Goal: Transaction & Acquisition: Book appointment/travel/reservation

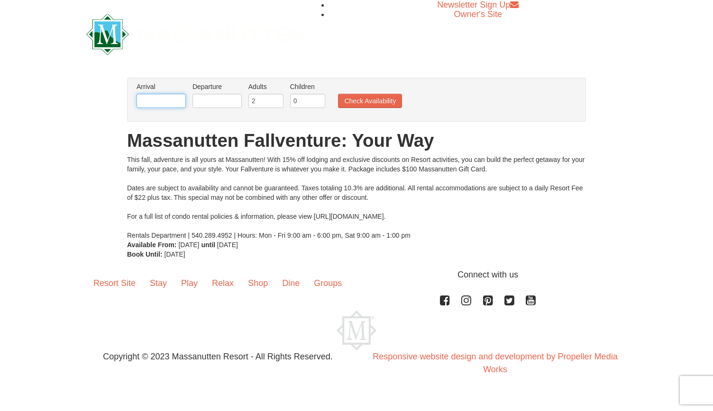
click at [167, 104] on input "text" at bounding box center [161, 101] width 49 height 14
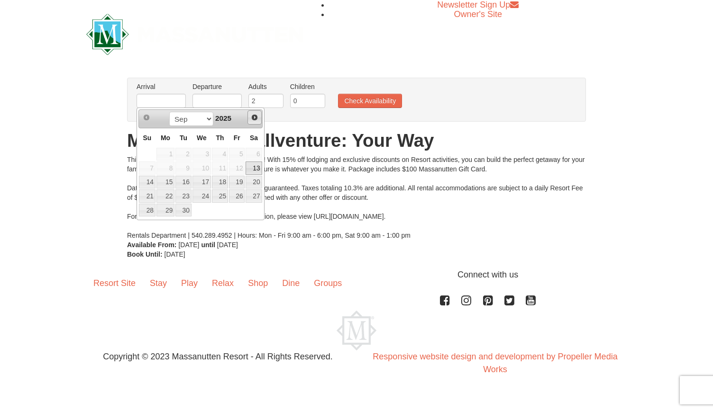
click at [252, 120] on span "Next" at bounding box center [255, 118] width 8 height 8
click at [239, 168] on link "10" at bounding box center [237, 168] width 16 height 13
type input "[DATE]"
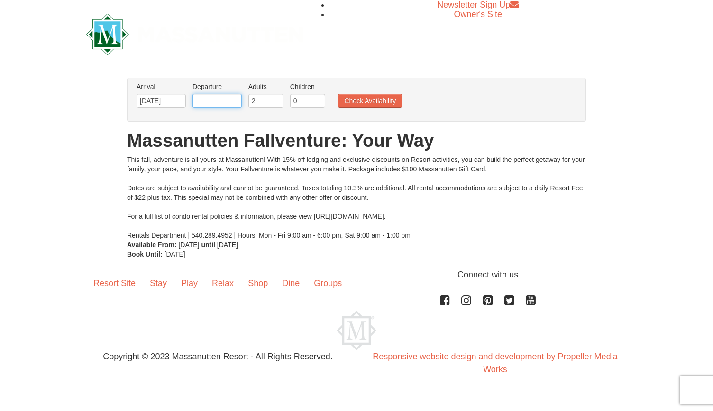
click at [214, 100] on input "text" at bounding box center [216, 101] width 49 height 14
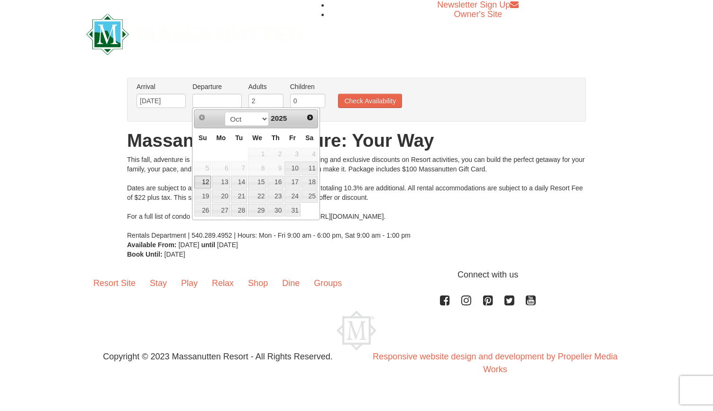
click at [210, 182] on link "12" at bounding box center [202, 182] width 17 height 13
type input "[DATE]"
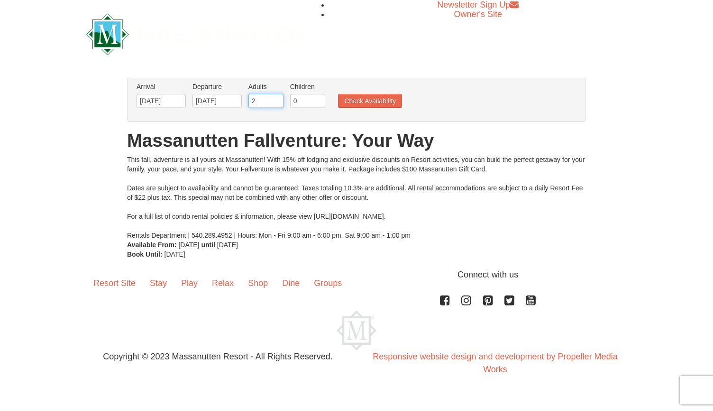
drag, startPoint x: 262, startPoint y: 101, endPoint x: 230, endPoint y: 99, distance: 31.4
click at [230, 99] on ul "Arrival Please format dates MM/DD/YYYY Please format dates MM/DD/YYYY 10/10/202…" at bounding box center [351, 97] width 435 height 31
type input "10"
click at [367, 106] on button "Check Availability" at bounding box center [370, 101] width 64 height 14
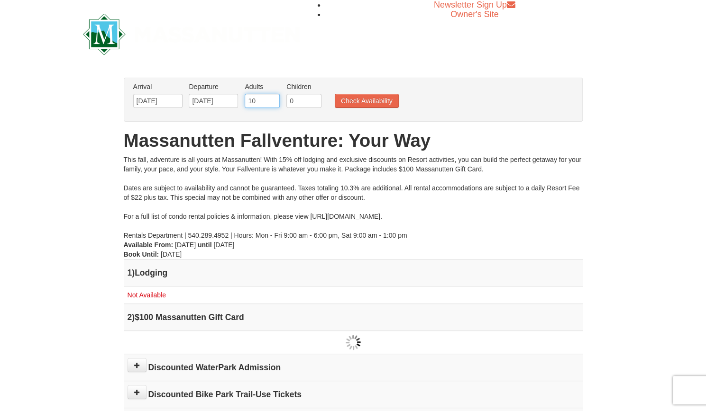
drag, startPoint x: 256, startPoint y: 100, endPoint x: 228, endPoint y: 93, distance: 29.1
click at [228, 93] on ul "Arrival Please format dates MM/DD/YYYY Please format dates MM/DD/YYYY 10/10/202…" at bounding box center [348, 97] width 435 height 31
type input "5"
click at [364, 98] on button "Check Availability" at bounding box center [367, 101] width 64 height 14
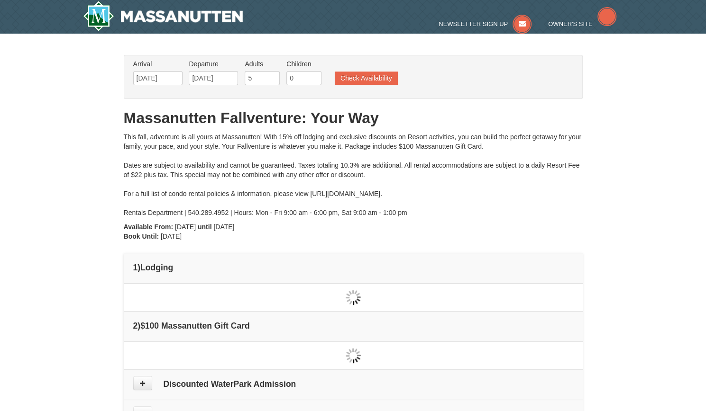
type input "[DATE]"
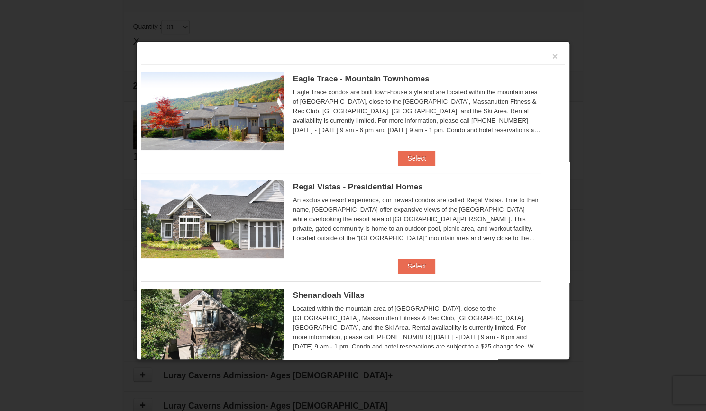
scroll to position [289, 0]
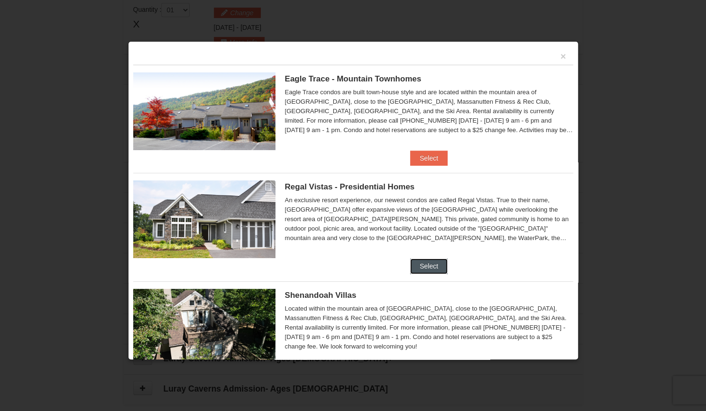
click at [434, 269] on button "Select" at bounding box center [428, 266] width 37 height 15
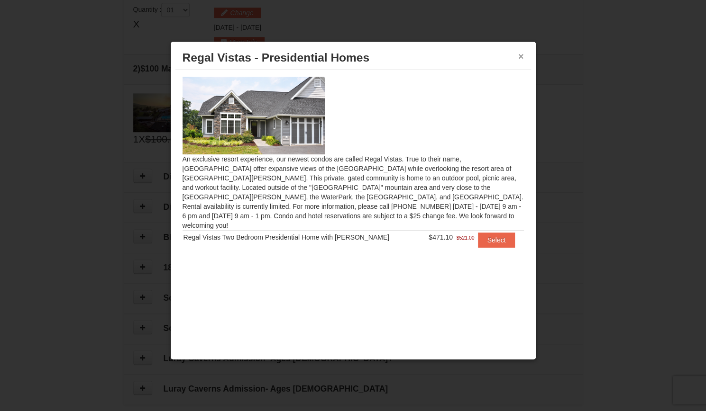
click at [521, 54] on button "×" at bounding box center [521, 56] width 6 height 9
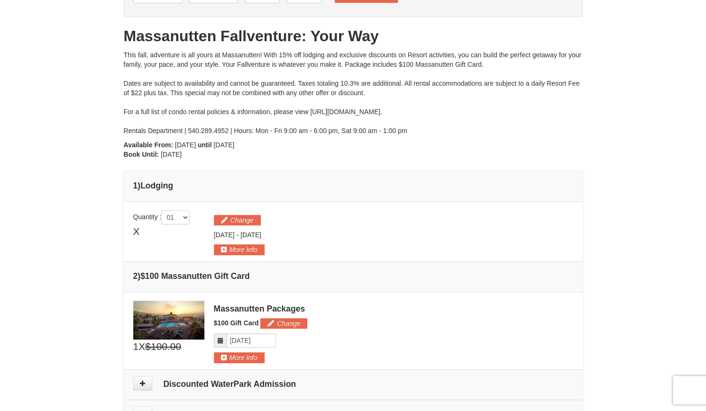
scroll to position [81, 0]
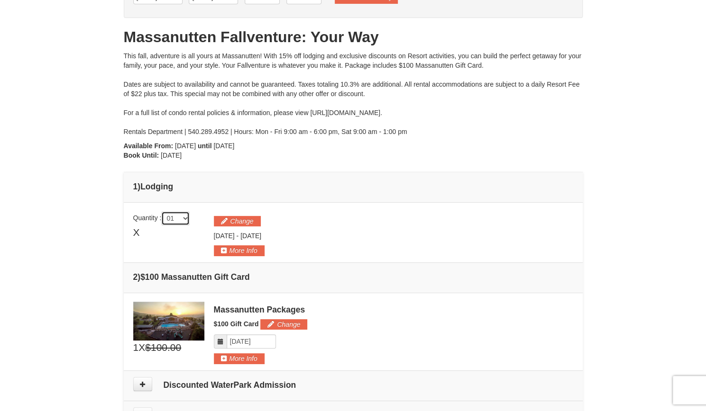
click at [185, 218] on select "01 02 03 04 05" at bounding box center [175, 218] width 28 height 14
select select "2"
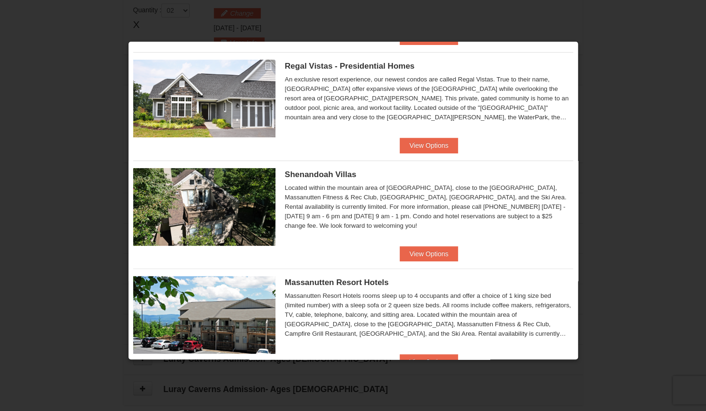
scroll to position [123, 0]
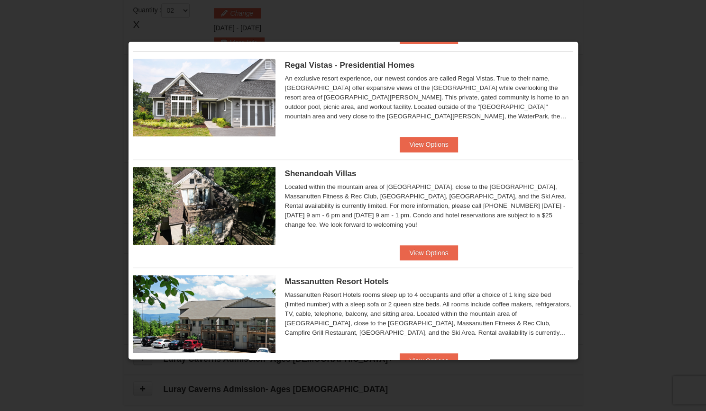
click at [227, 206] on img at bounding box center [204, 206] width 142 height 78
click at [431, 256] on button "View Options" at bounding box center [429, 253] width 58 height 15
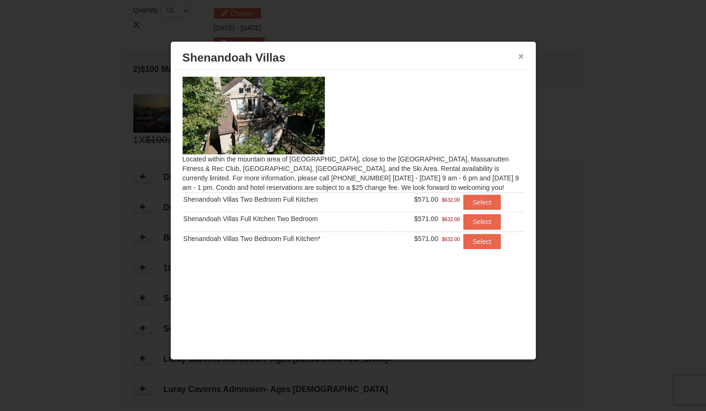
click at [522, 58] on button "×" at bounding box center [521, 56] width 6 height 9
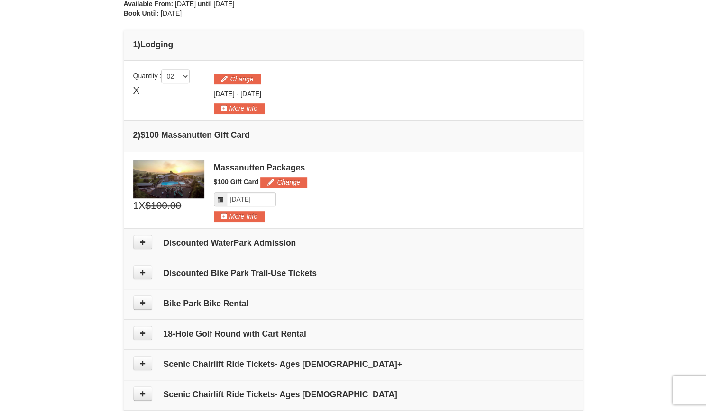
scroll to position [221, 0]
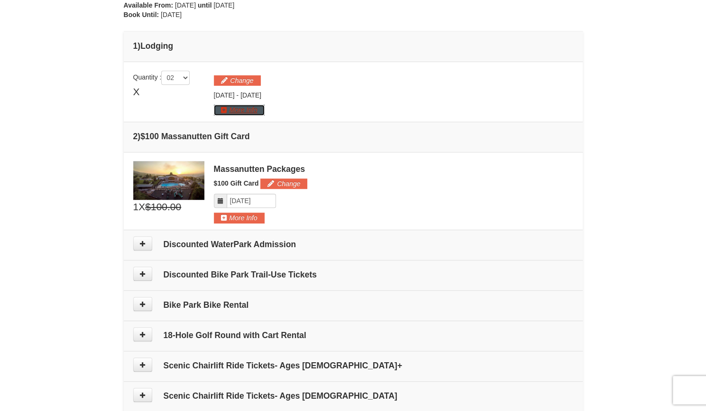
click at [237, 106] on button "More Info" at bounding box center [239, 110] width 51 height 10
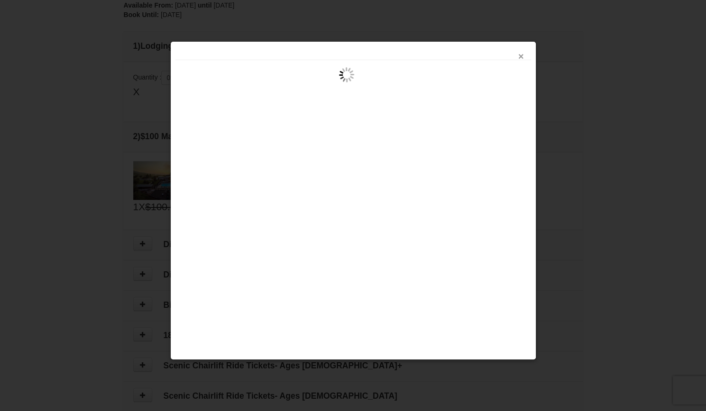
click at [520, 55] on button "×" at bounding box center [521, 56] width 6 height 9
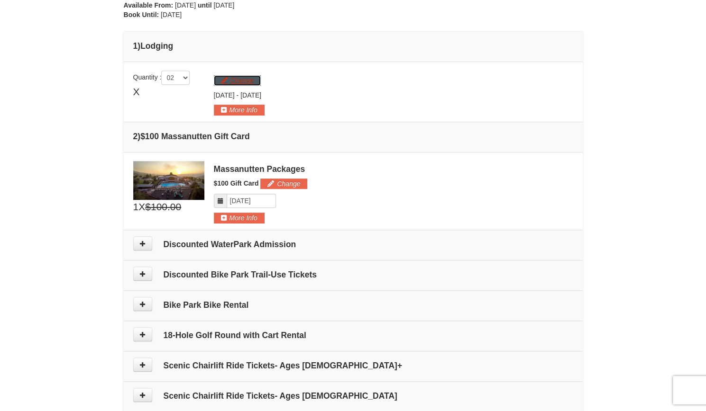
click at [232, 78] on button "Change" at bounding box center [237, 80] width 47 height 10
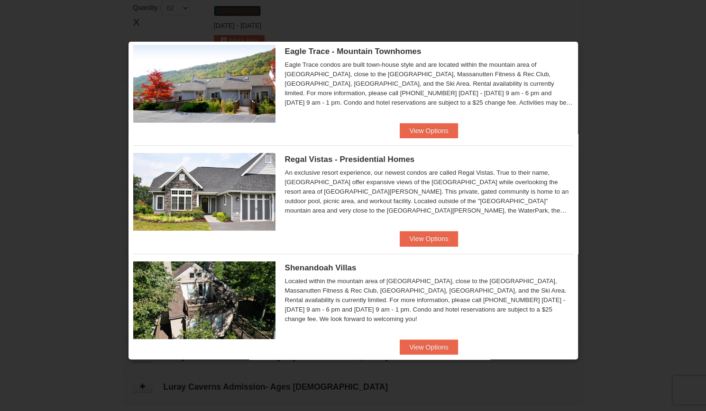
scroll to position [30, 0]
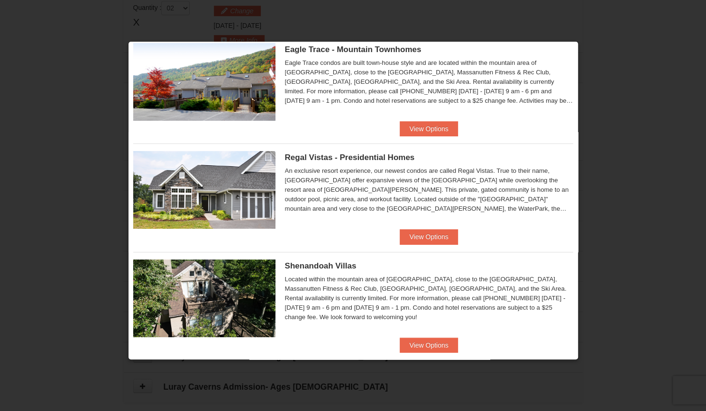
click at [227, 189] on img at bounding box center [204, 190] width 142 height 78
click at [428, 234] on button "View Options" at bounding box center [429, 236] width 58 height 15
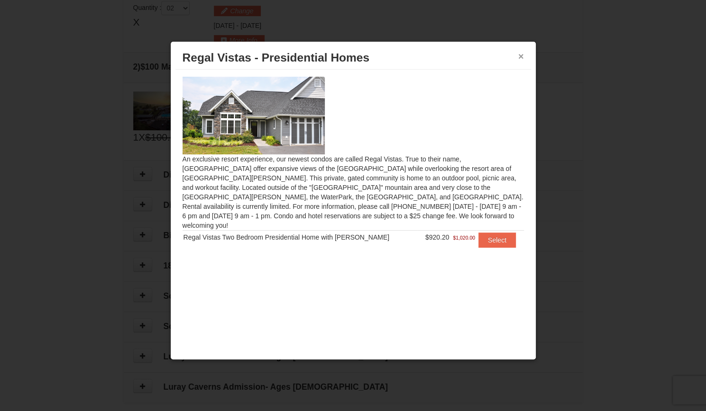
click at [520, 56] on button "×" at bounding box center [521, 56] width 6 height 9
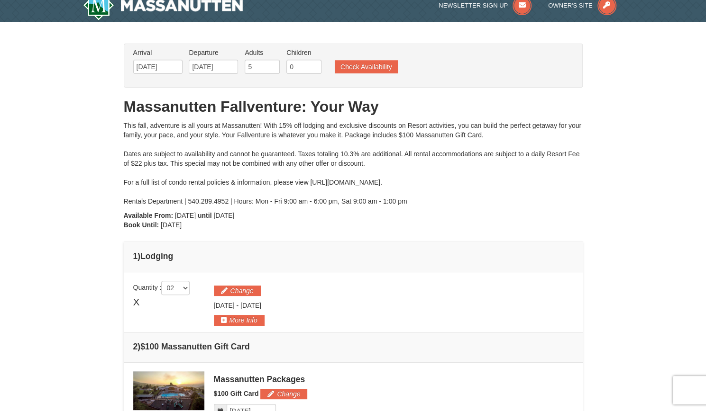
scroll to position [0, 0]
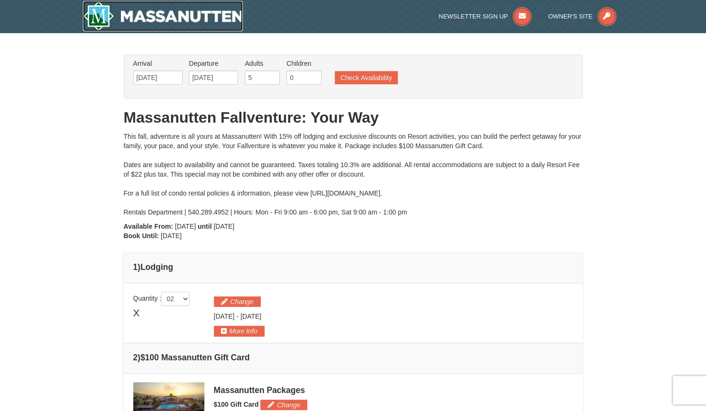
click at [136, 15] on img at bounding box center [163, 16] width 160 height 30
